Goal: Information Seeking & Learning: Learn about a topic

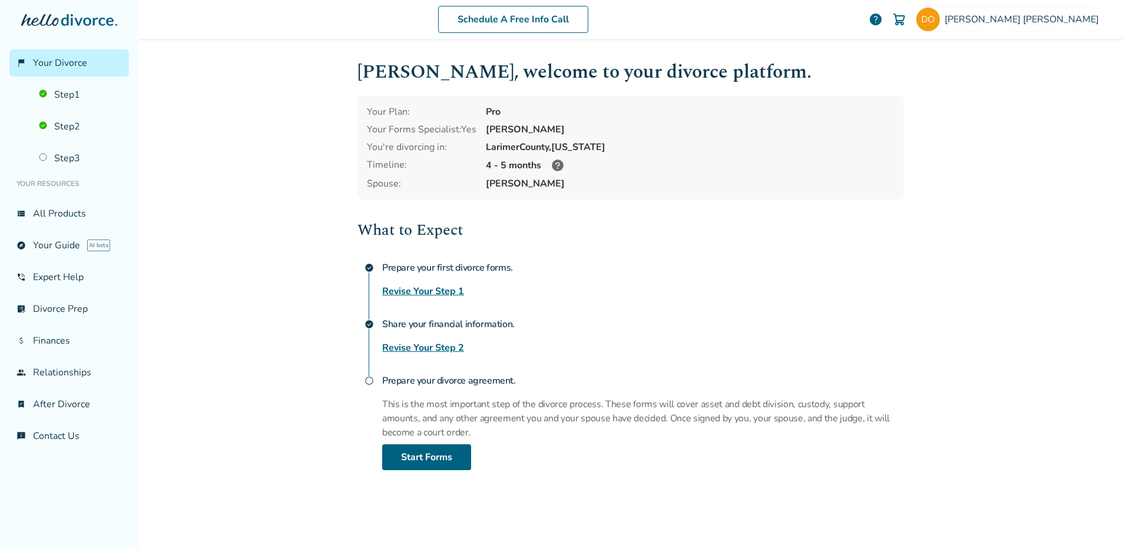
click at [906, 21] on img at bounding box center [899, 19] width 14 height 14
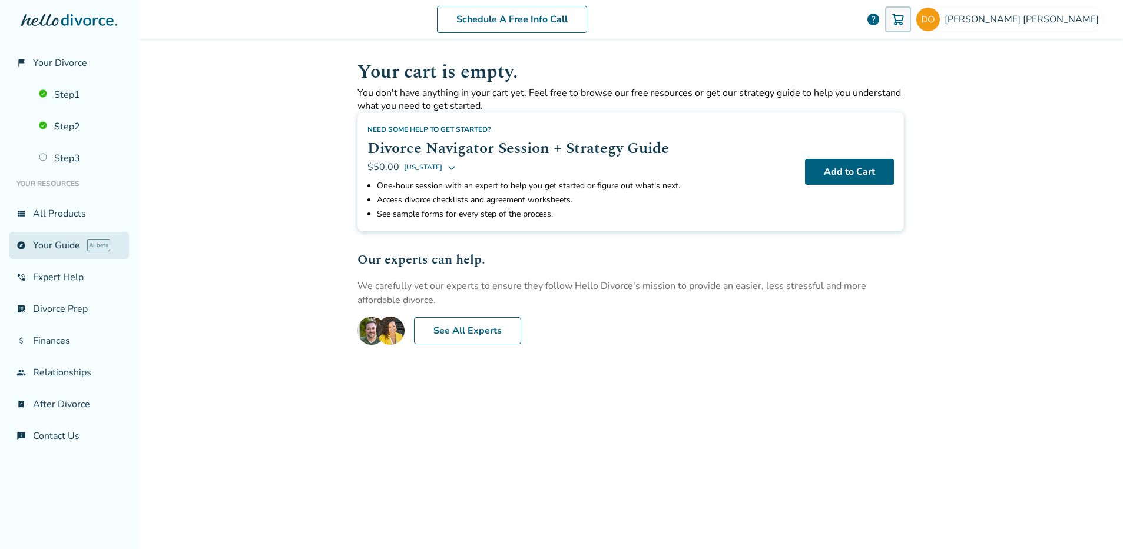
click at [52, 248] on link "explore Your Guide AI beta" at bounding box center [68, 245] width 119 height 27
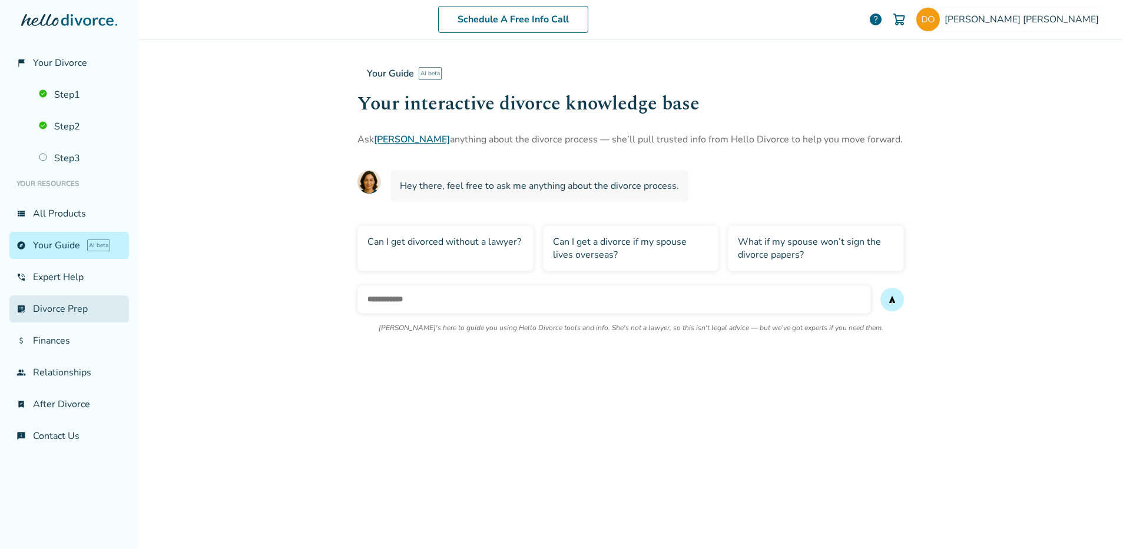
click at [59, 307] on link "list_alt_check Divorce Prep" at bounding box center [68, 308] width 119 height 27
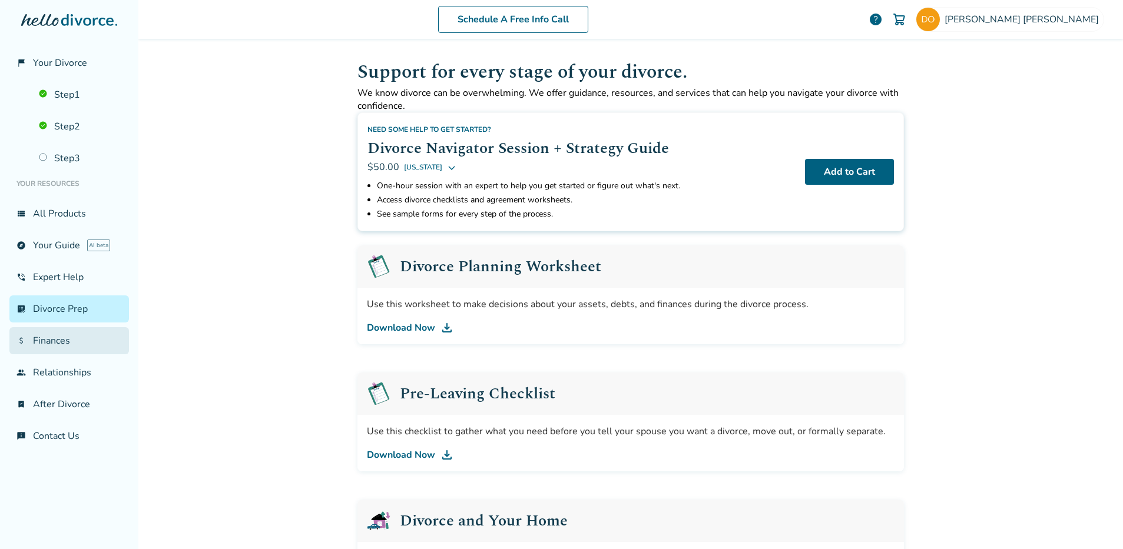
click at [58, 337] on link "attach_money Finances" at bounding box center [68, 340] width 119 height 27
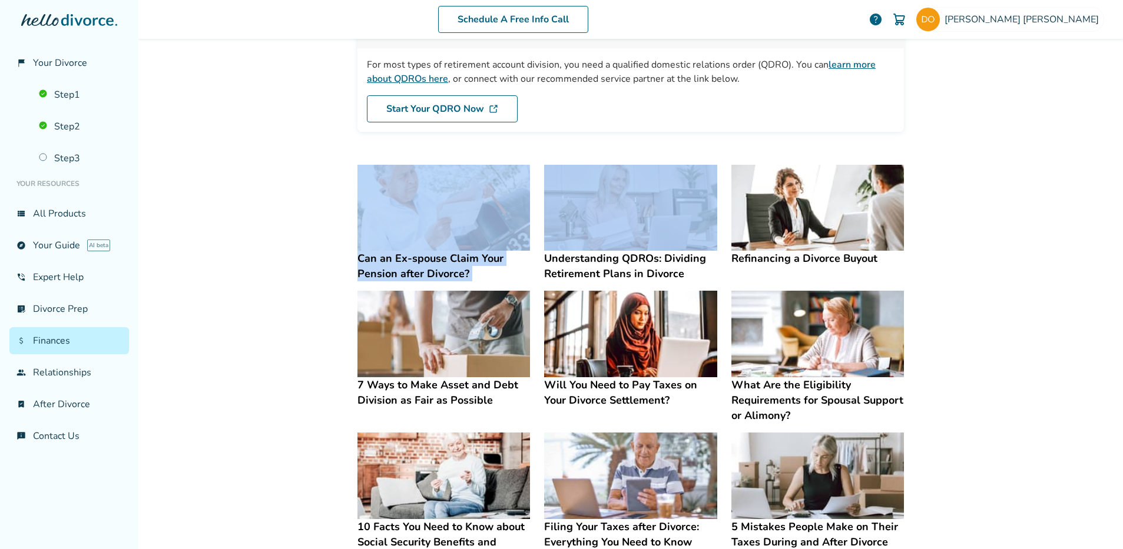
scroll to position [122, 0]
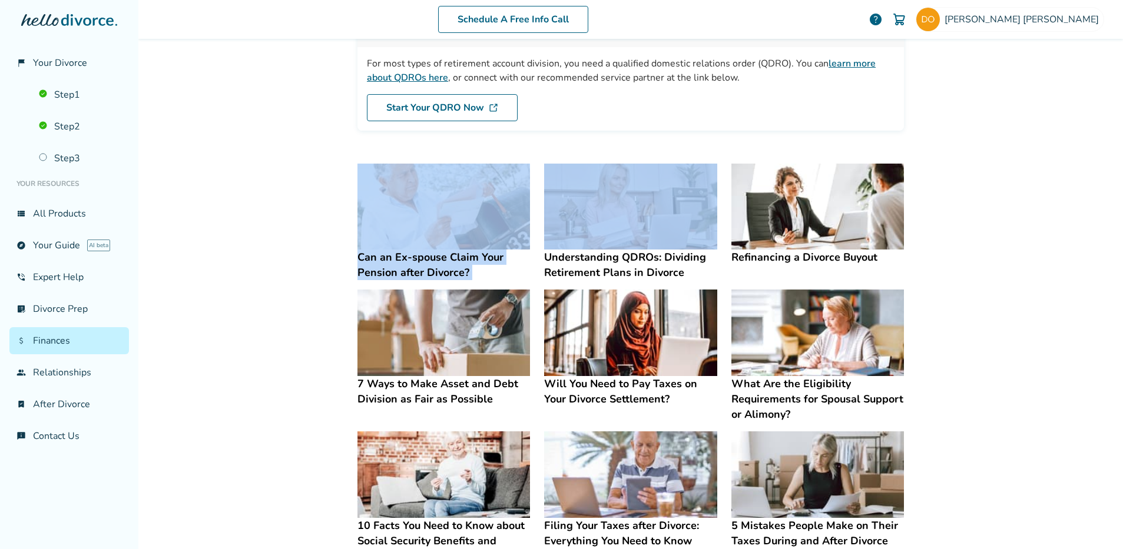
click at [772, 255] on h4 "Refinancing a Divorce Buyout" at bounding box center [817, 257] width 172 height 15
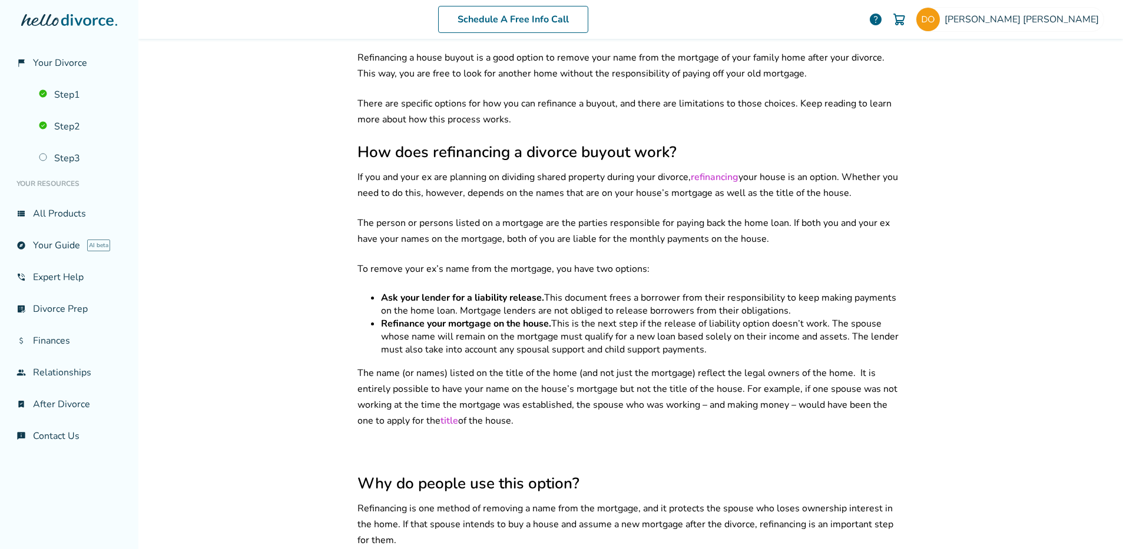
scroll to position [265, 0]
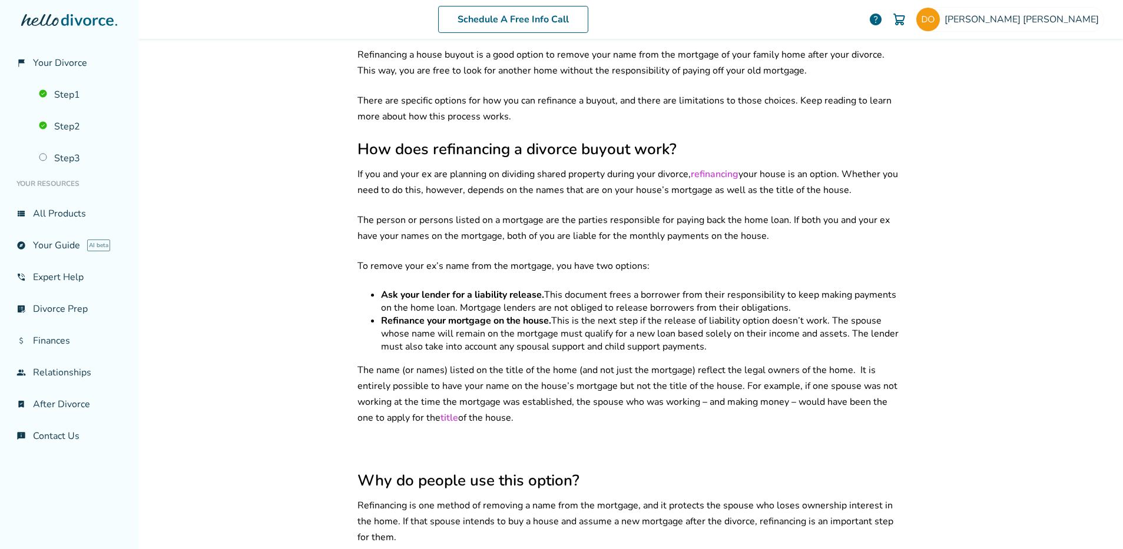
click at [329, 234] on div "Schedule A Free Info Call [PERSON_NAME] help Schedule A Free Call [PERSON_NAME]…" at bounding box center [630, 274] width 984 height 549
click at [297, 229] on div "Schedule A Free Info Call [PERSON_NAME] help Schedule A Free Call [PERSON_NAME]…" at bounding box center [630, 274] width 984 height 549
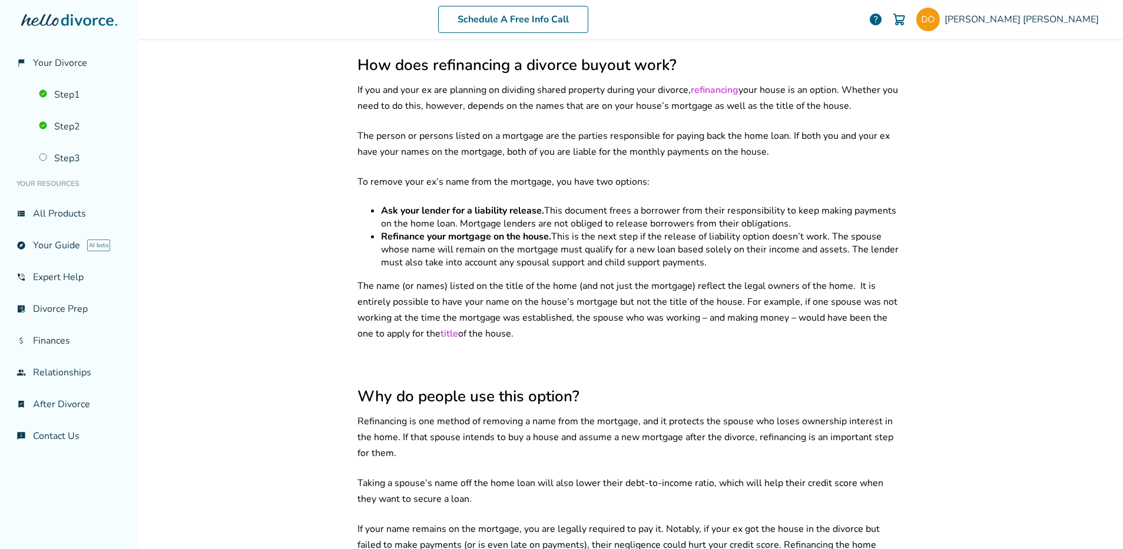
scroll to position [351, 0]
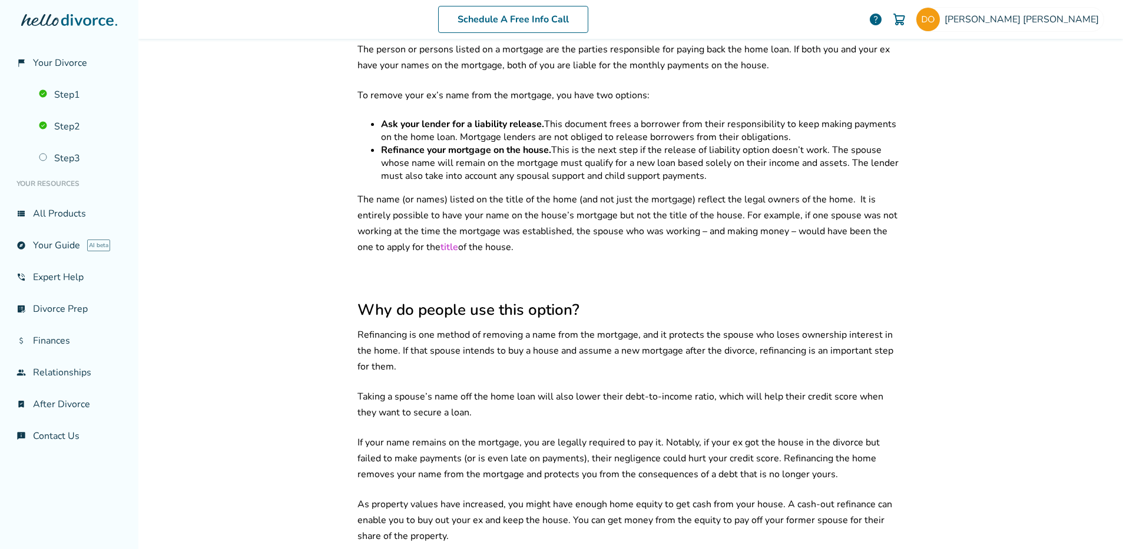
scroll to position [437, 0]
click at [331, 167] on div "Schedule A Free Info Call [PERSON_NAME] help Schedule A Free Call [PERSON_NAME]…" at bounding box center [630, 274] width 984 height 549
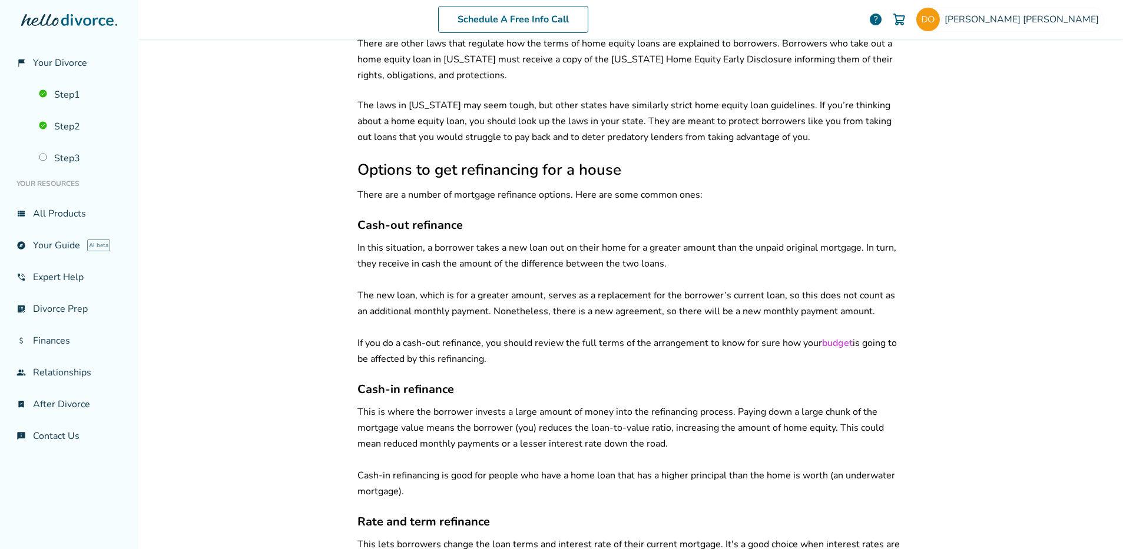
scroll to position [1153, 0]
